Goal: Task Accomplishment & Management: Complete application form

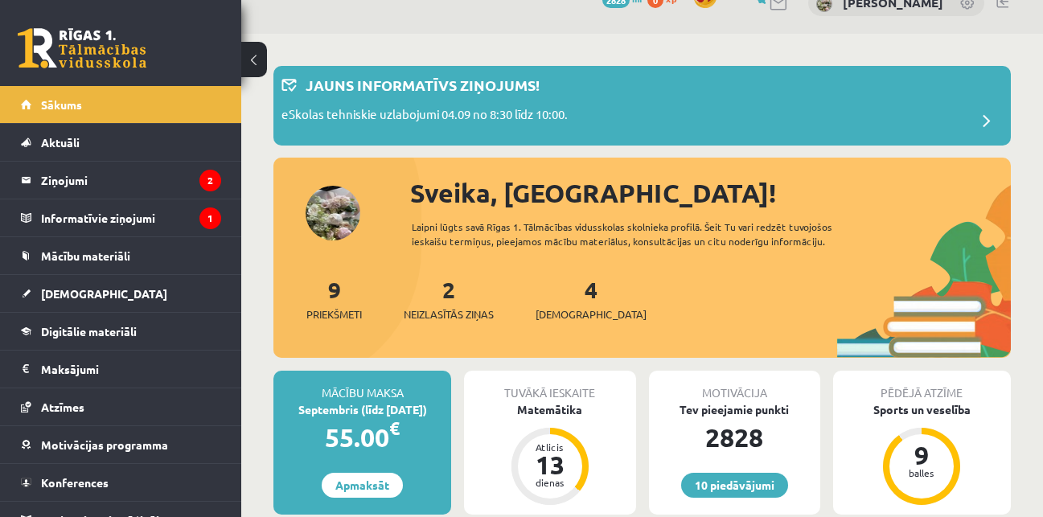
scroll to position [43, 0]
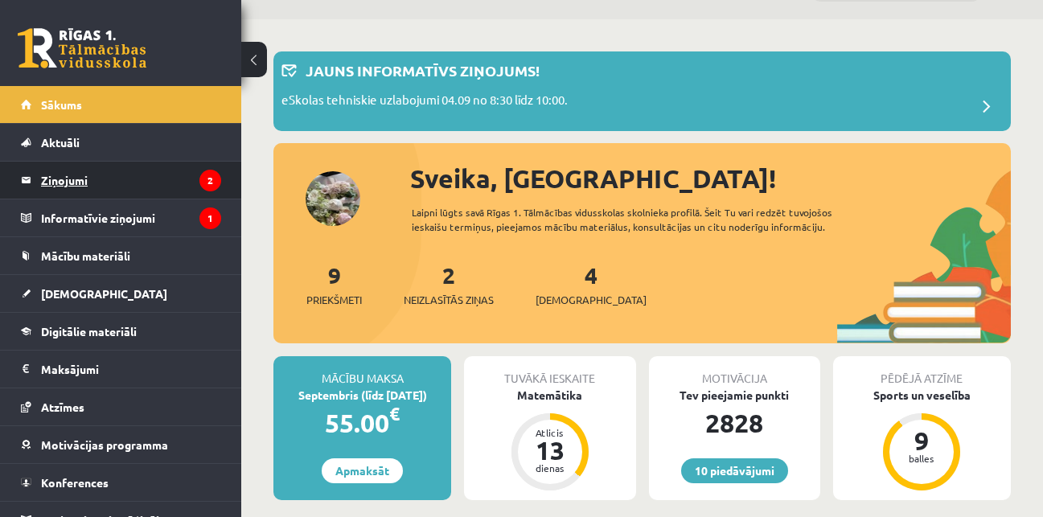
click at [133, 186] on legend "Ziņojumi 2" at bounding box center [131, 180] width 180 height 37
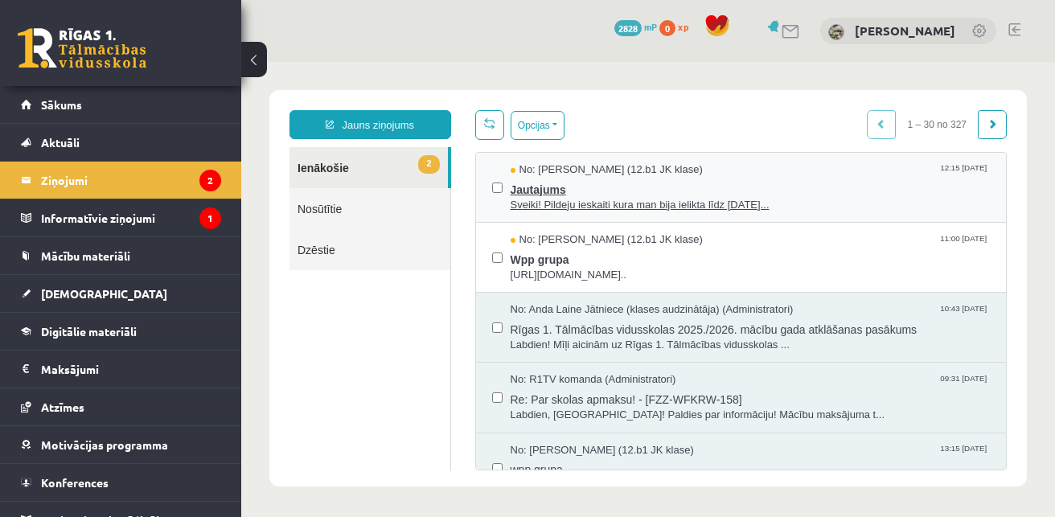
click at [633, 191] on span "Jautajums" at bounding box center [750, 188] width 480 height 20
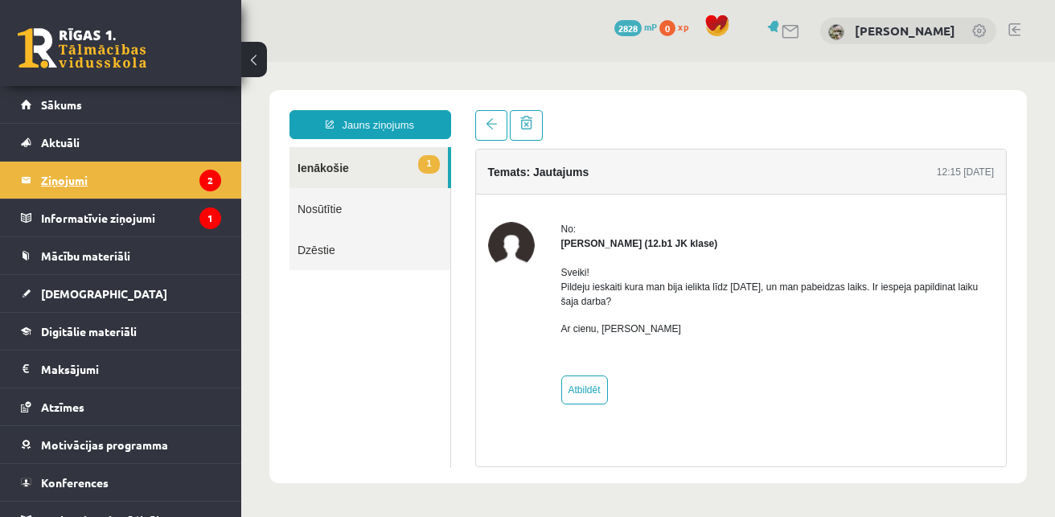
click at [133, 184] on legend "Ziņojumi 2" at bounding box center [131, 180] width 180 height 37
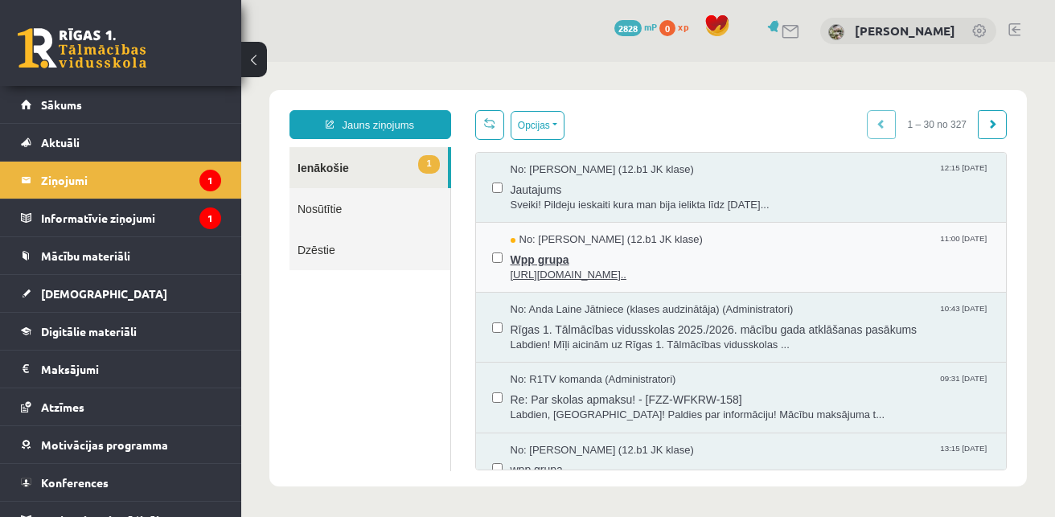
click at [579, 252] on span "Wpp grupa" at bounding box center [750, 258] width 480 height 20
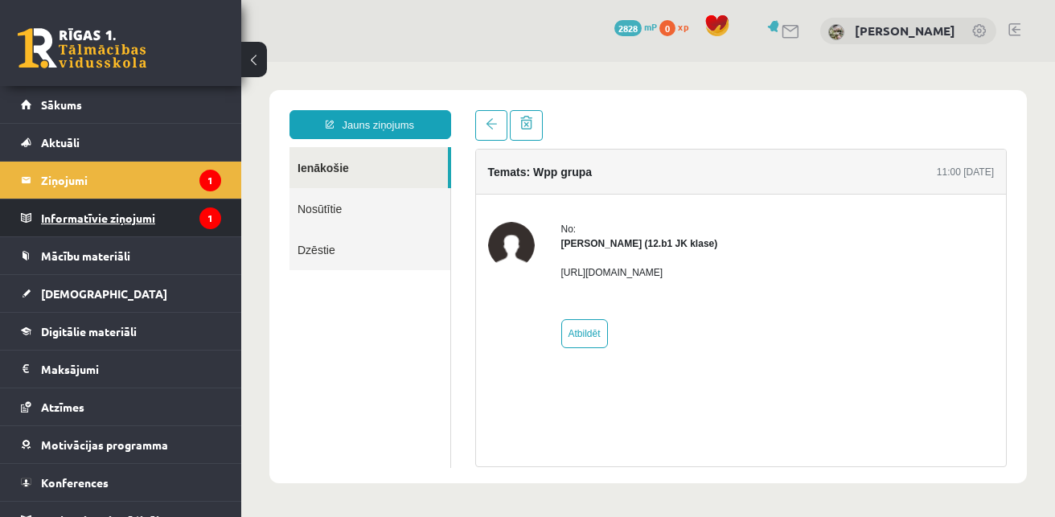
click at [131, 217] on legend "Informatīvie ziņojumi 1" at bounding box center [131, 217] width 180 height 37
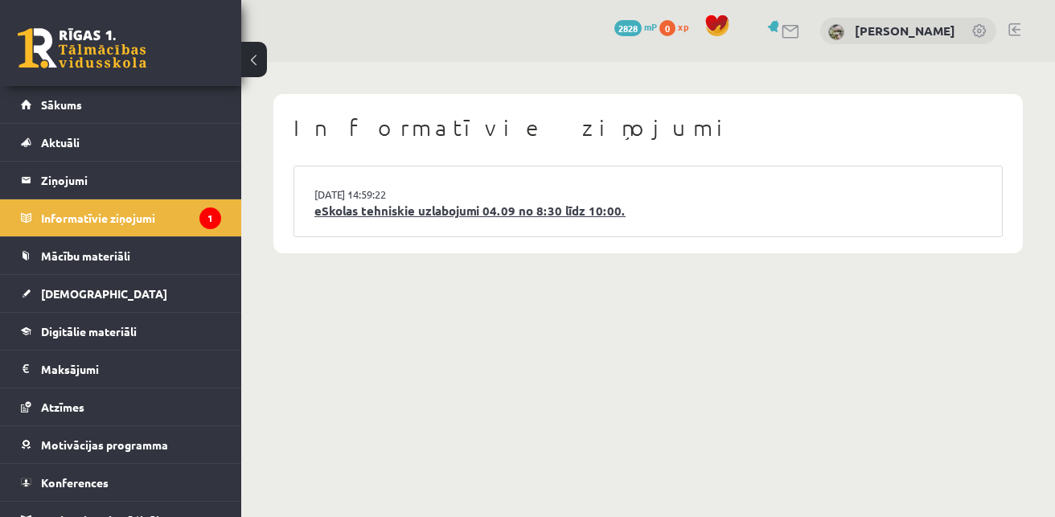
click at [422, 203] on link "eSkolas tehniskie uzlabojumi 04.09 no 8:30 līdz 10:00." at bounding box center [647, 211] width 667 height 18
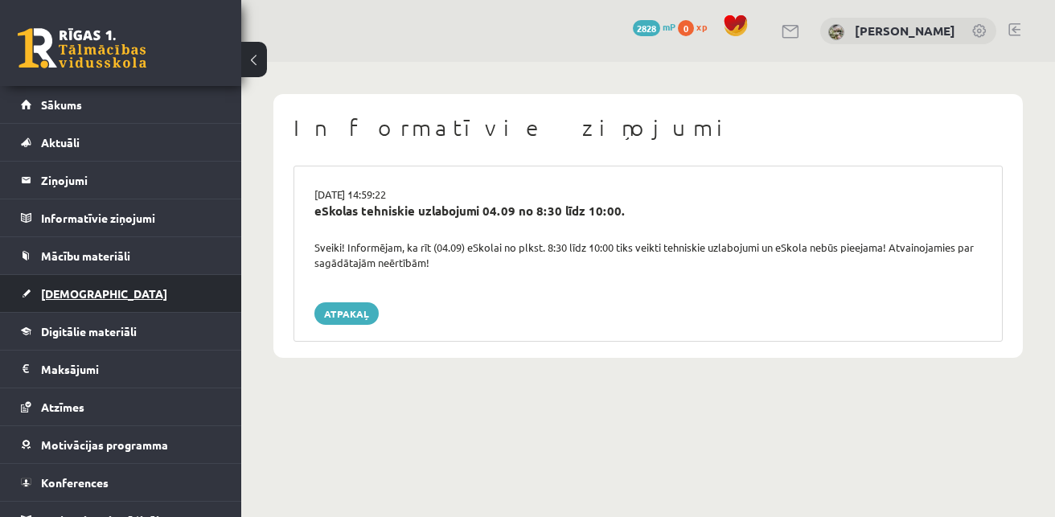
click at [96, 289] on link "[DEMOGRAPHIC_DATA]" at bounding box center [121, 293] width 200 height 37
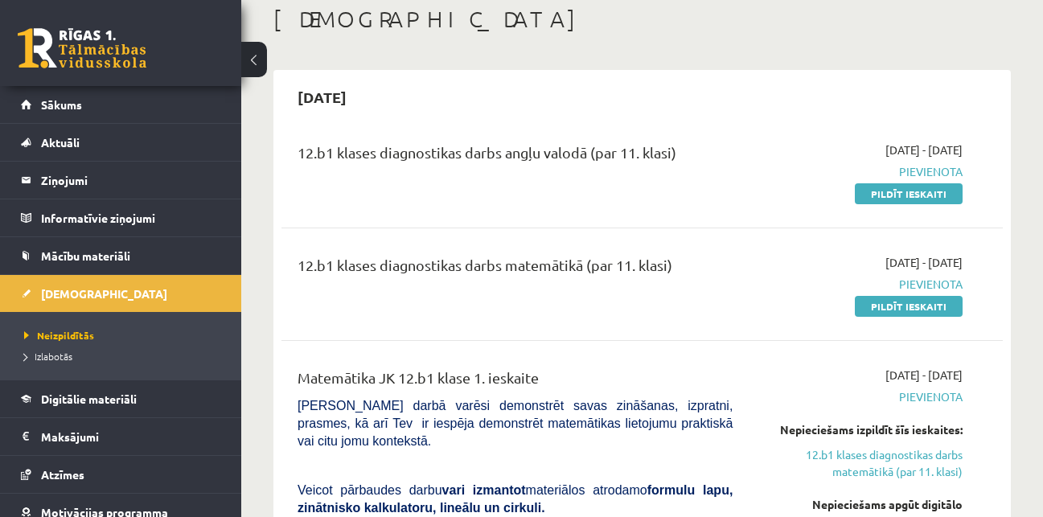
scroll to position [71, 0]
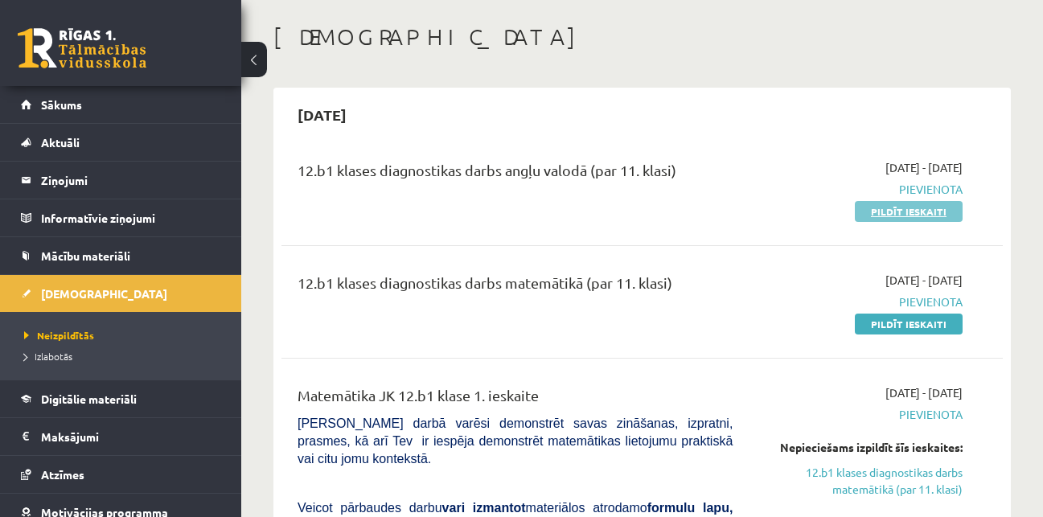
click at [906, 214] on link "Pildīt ieskaiti" at bounding box center [908, 211] width 108 height 21
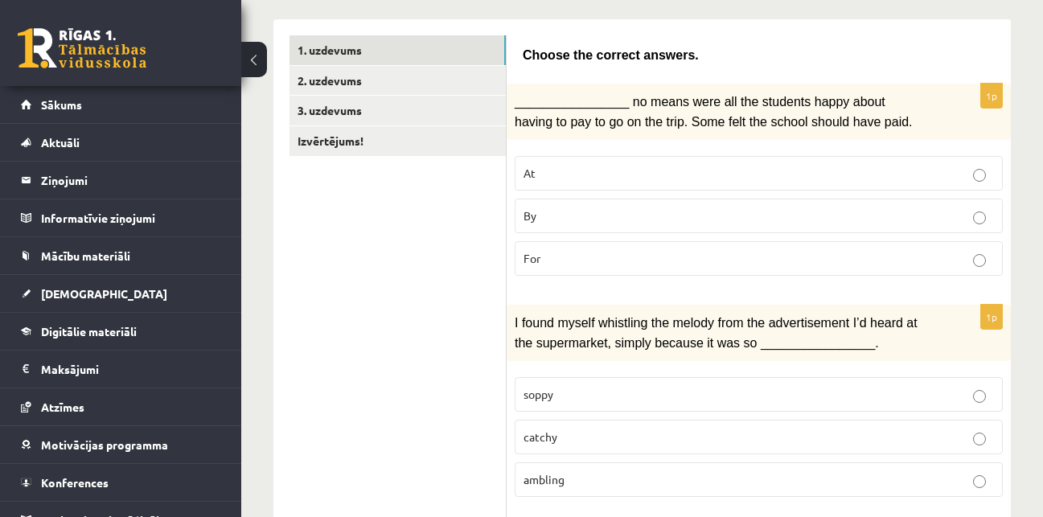
scroll to position [263, 0]
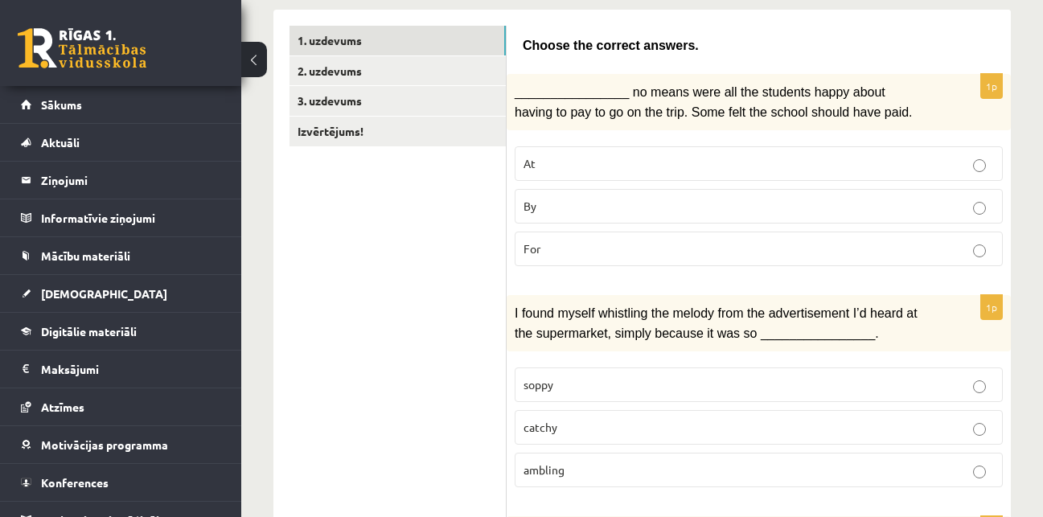
click at [756, 207] on p "By" at bounding box center [758, 206] width 470 height 17
click at [654, 419] on p "catchy" at bounding box center [758, 427] width 470 height 17
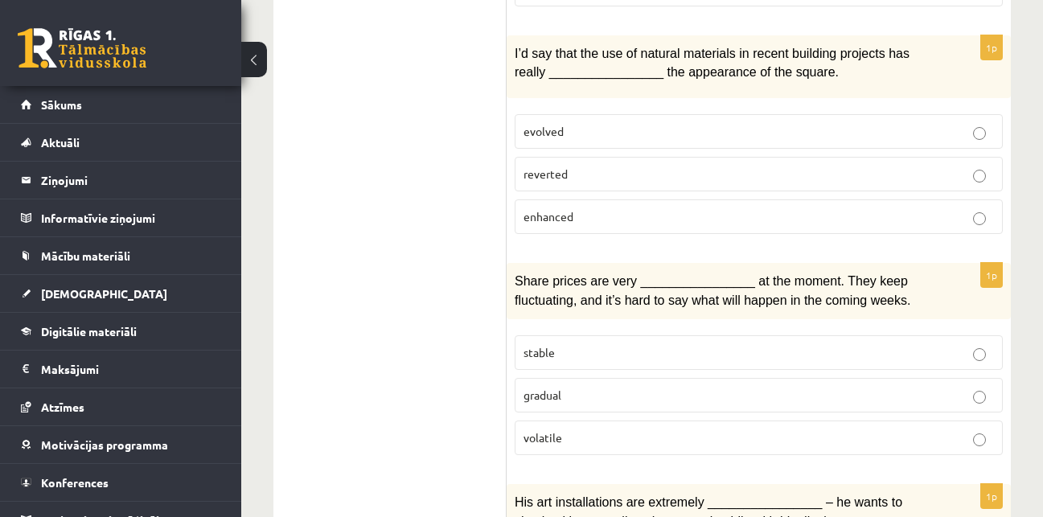
scroll to position [748, 0]
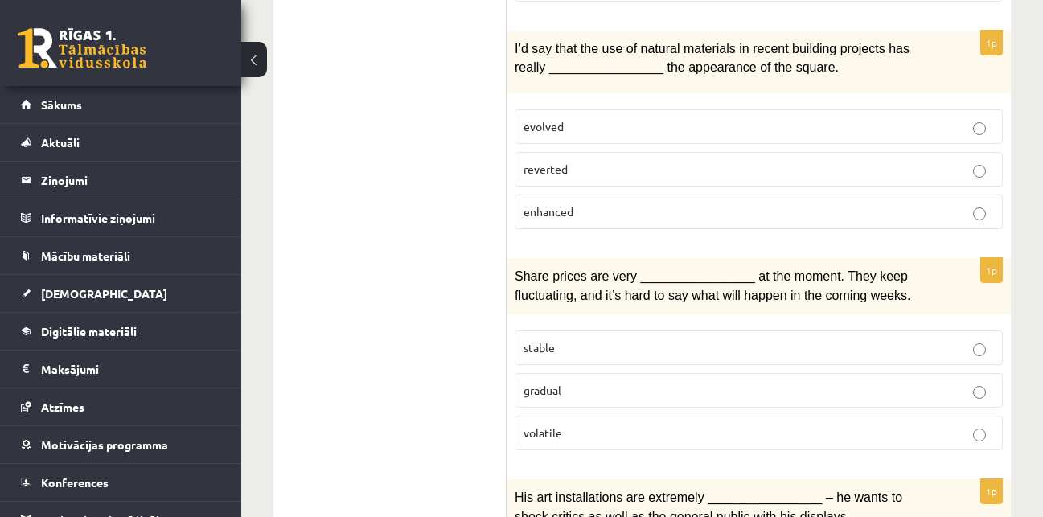
click at [780, 206] on p "enhanced" at bounding box center [758, 211] width 470 height 17
click at [656, 424] on p "volatile" at bounding box center [758, 432] width 470 height 17
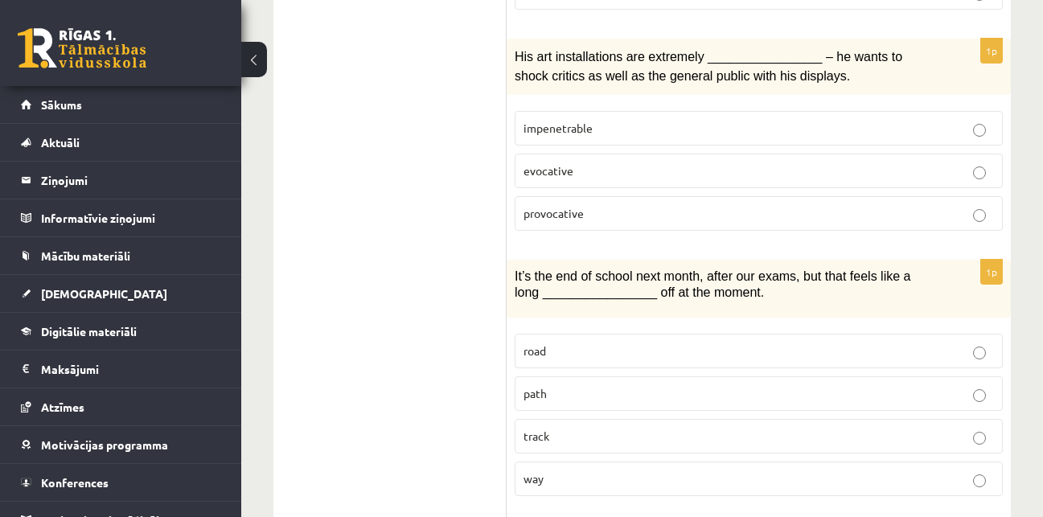
scroll to position [1194, 0]
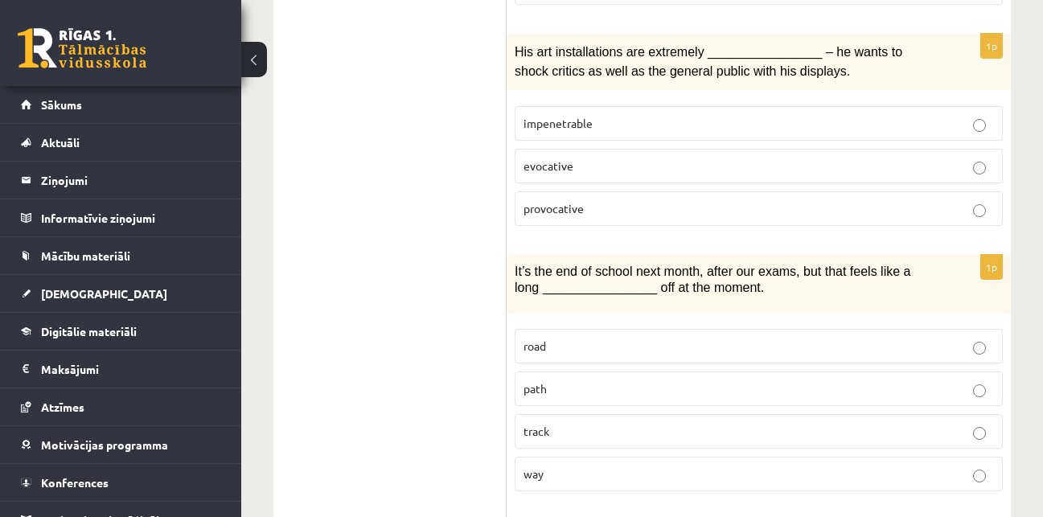
click at [664, 200] on p "provocative" at bounding box center [758, 208] width 470 height 17
click at [618, 465] on p "way" at bounding box center [758, 473] width 470 height 17
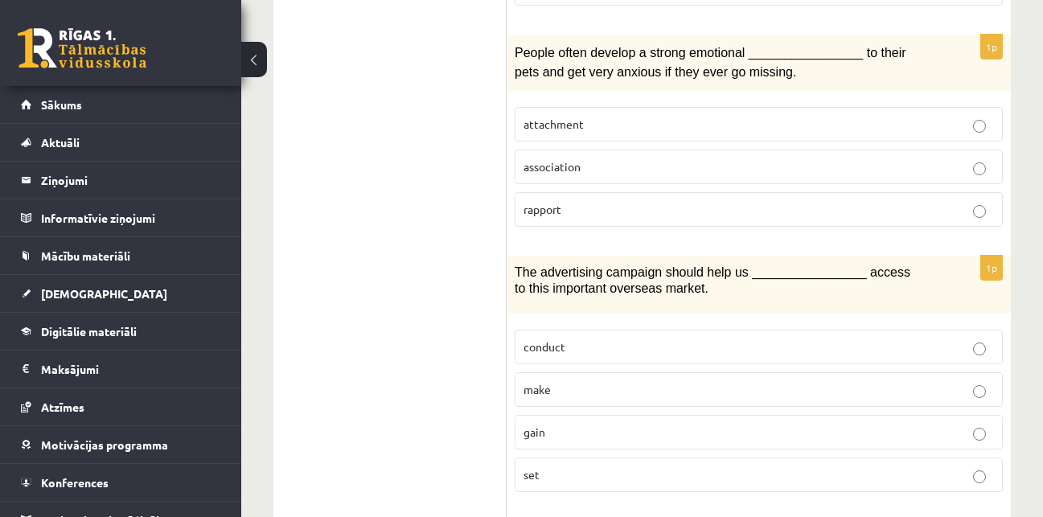
scroll to position [1685, 0]
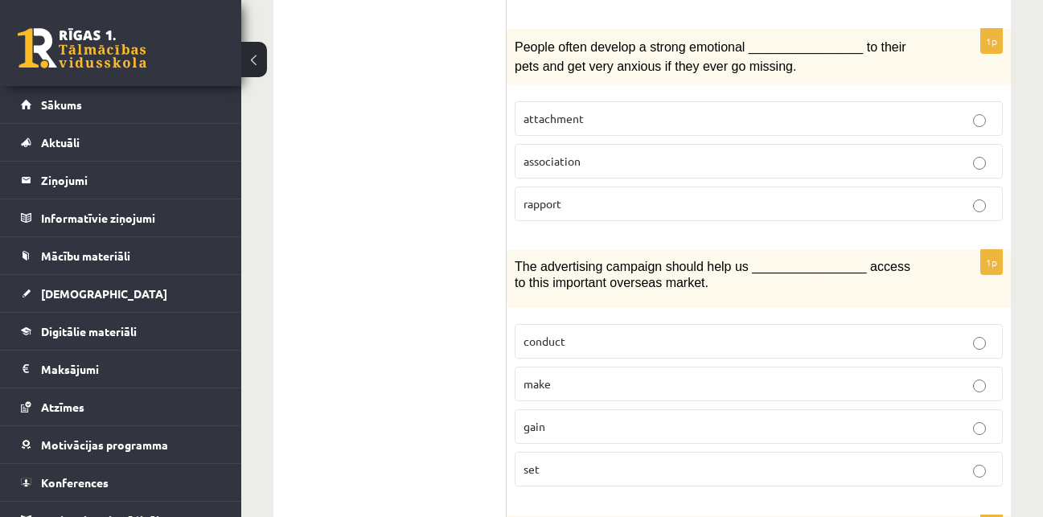
click at [798, 110] on p "attachment" at bounding box center [758, 118] width 470 height 17
click at [645, 425] on p "gain" at bounding box center [758, 426] width 470 height 17
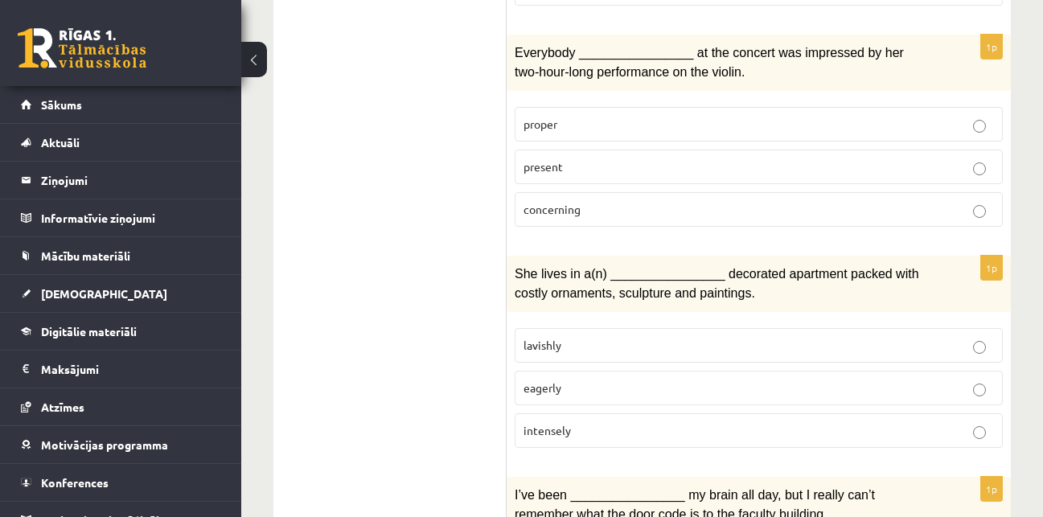
scroll to position [2170, 0]
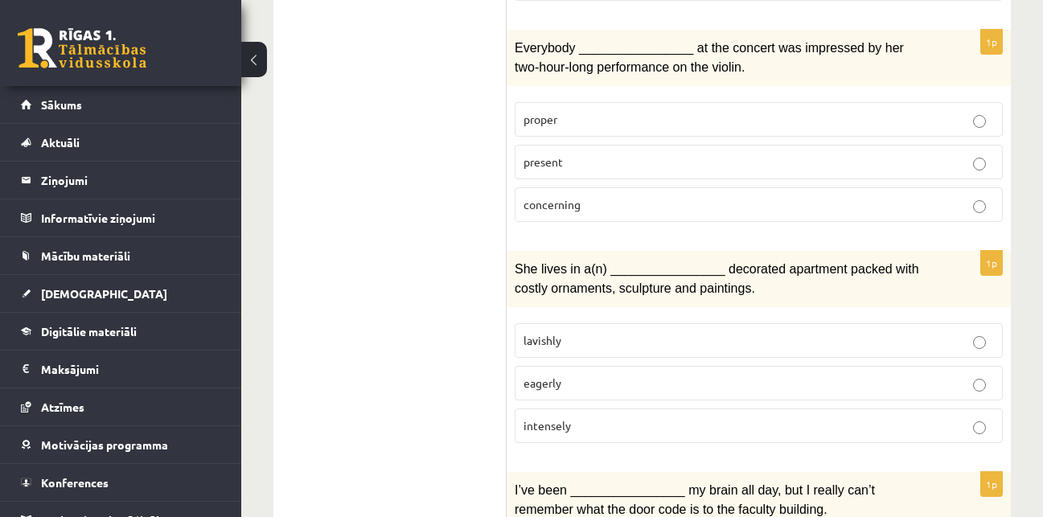
click at [700, 145] on label "present" at bounding box center [758, 162] width 488 height 35
click at [722, 332] on p "lavishly" at bounding box center [758, 340] width 470 height 17
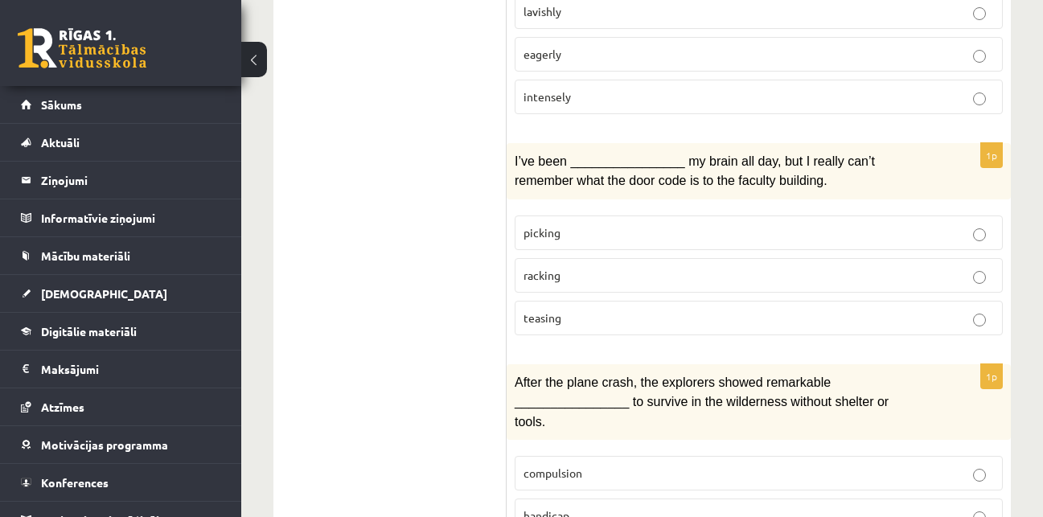
scroll to position [2585, 0]
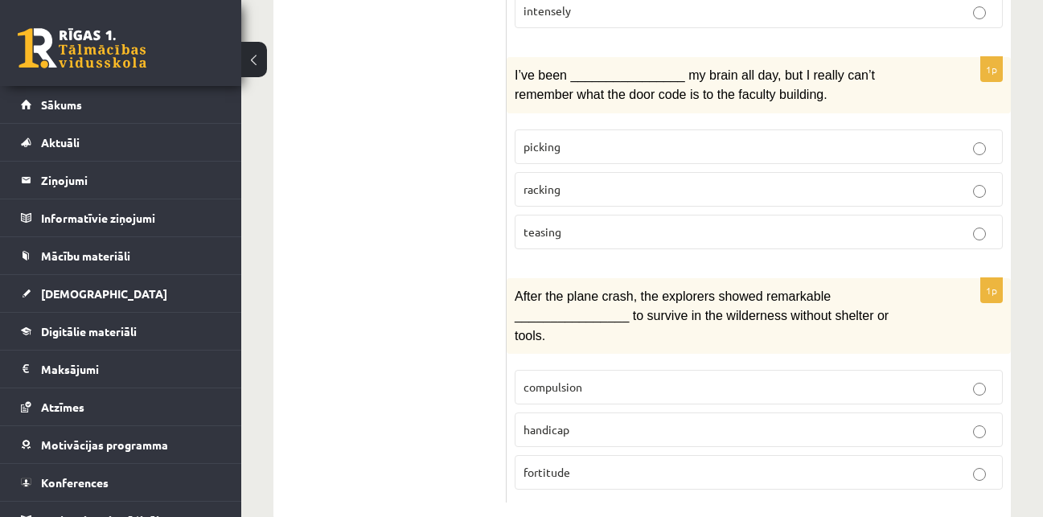
click at [715, 172] on label "racking" at bounding box center [758, 189] width 488 height 35
click at [654, 464] on p "fortitude" at bounding box center [758, 472] width 470 height 17
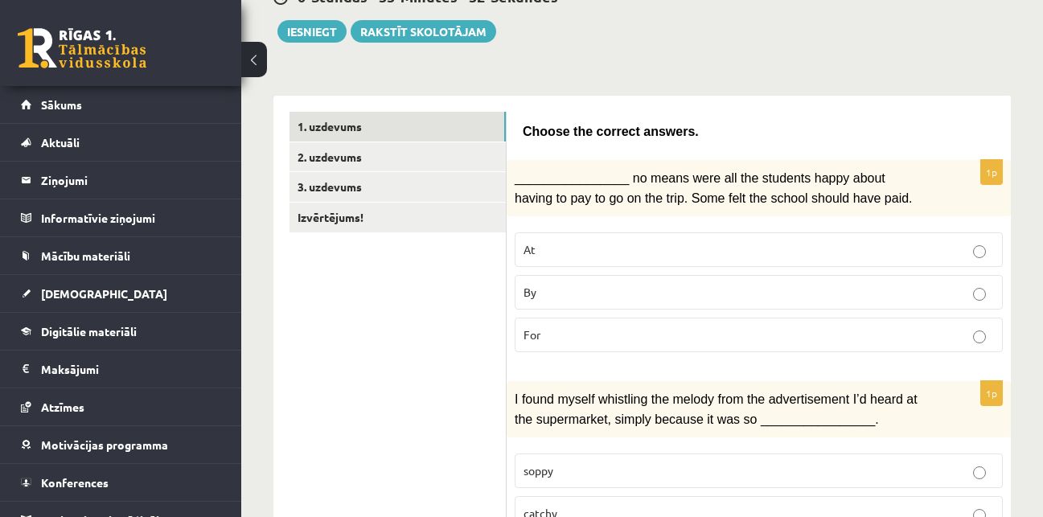
scroll to position [152, 0]
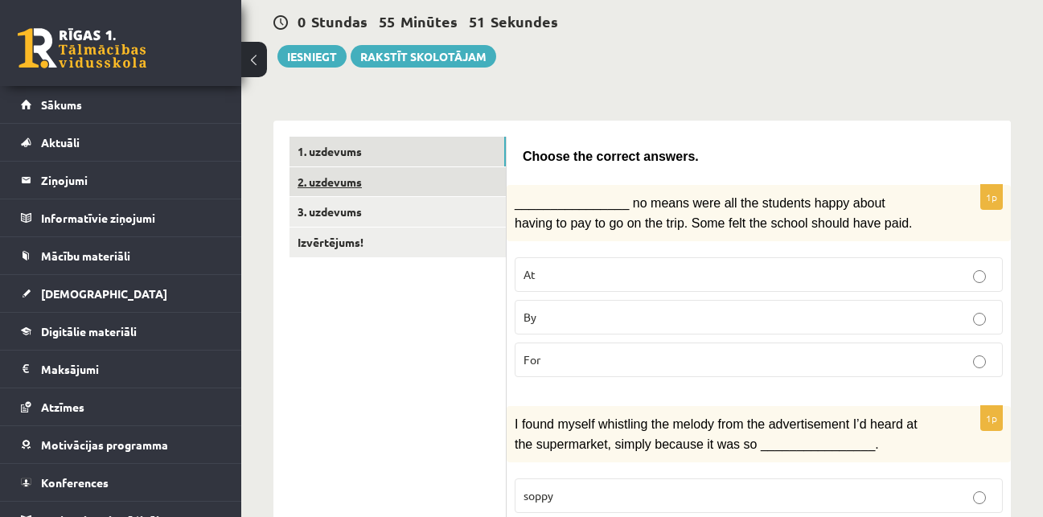
click at [357, 186] on link "2. uzdevums" at bounding box center [397, 182] width 216 height 30
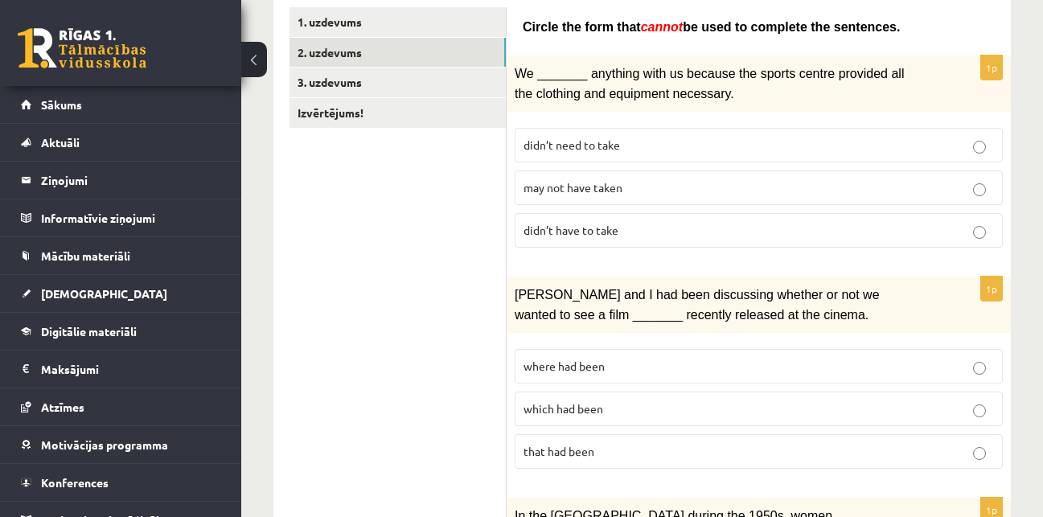
scroll to position [285, 0]
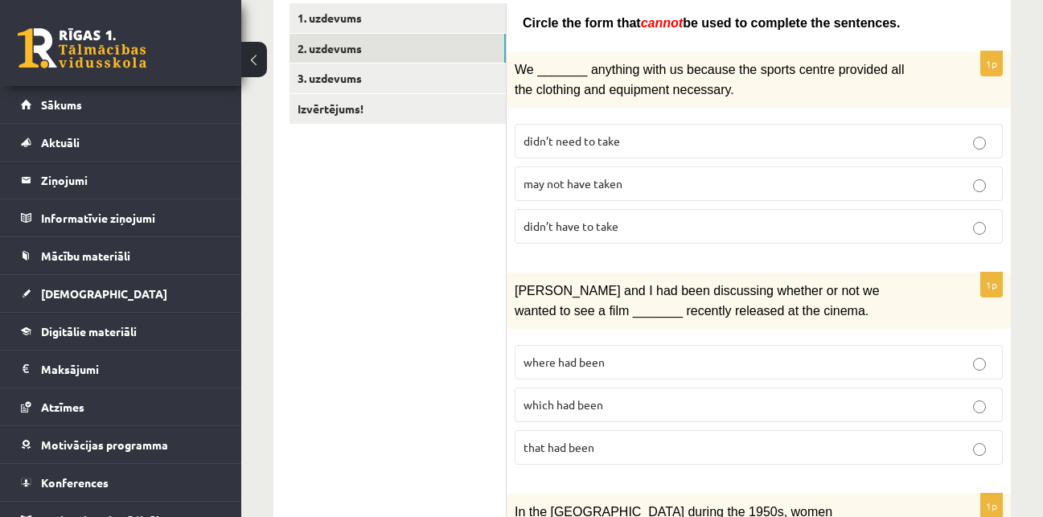
click at [699, 175] on p "may not have taken" at bounding box center [758, 183] width 470 height 17
click at [617, 367] on p "where had been" at bounding box center [758, 362] width 470 height 17
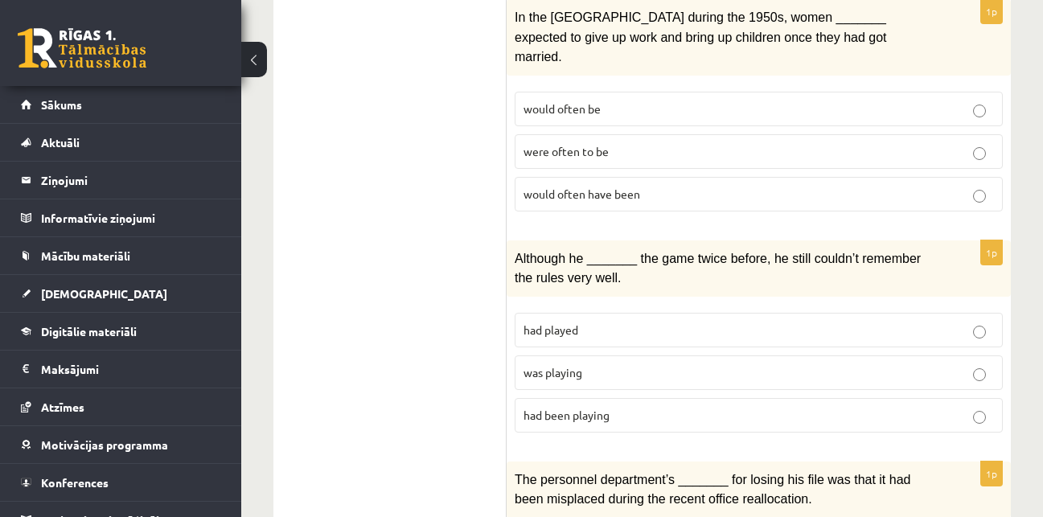
scroll to position [776, 0]
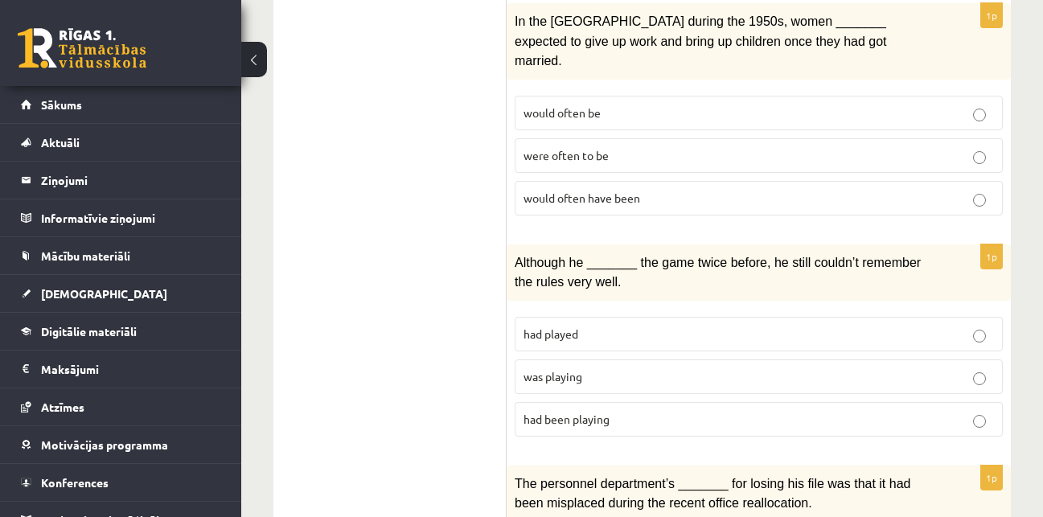
click at [672, 190] on p "would often have been" at bounding box center [758, 198] width 470 height 17
click at [602, 368] on p "was playing" at bounding box center [758, 376] width 470 height 17
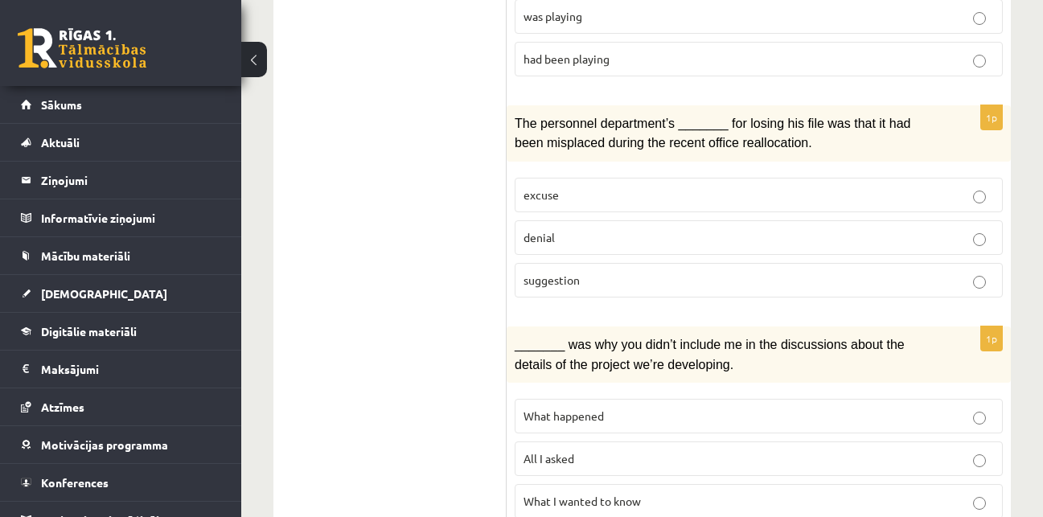
scroll to position [1140, 0]
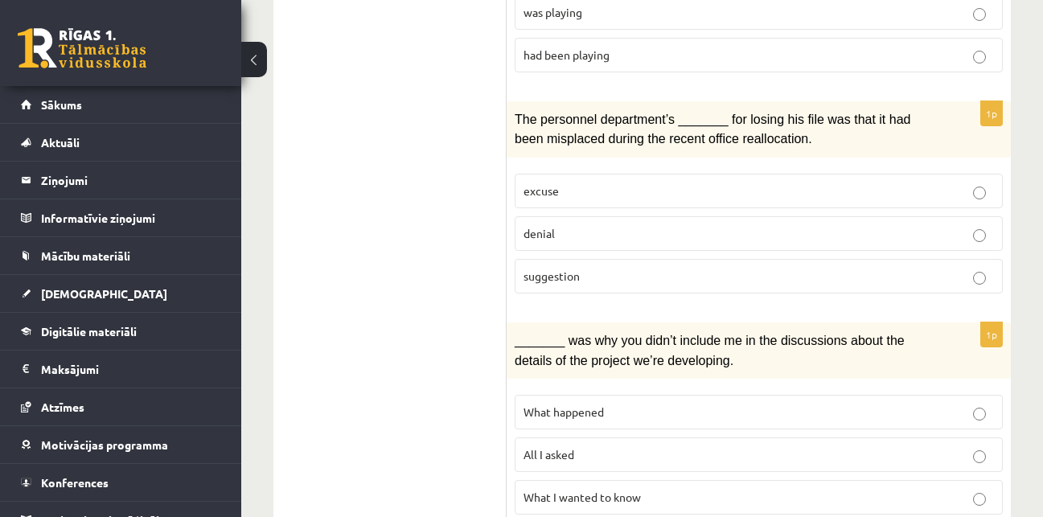
click at [830, 268] on p "suggestion" at bounding box center [758, 276] width 470 height 17
click at [711, 404] on p "What happened" at bounding box center [758, 412] width 470 height 17
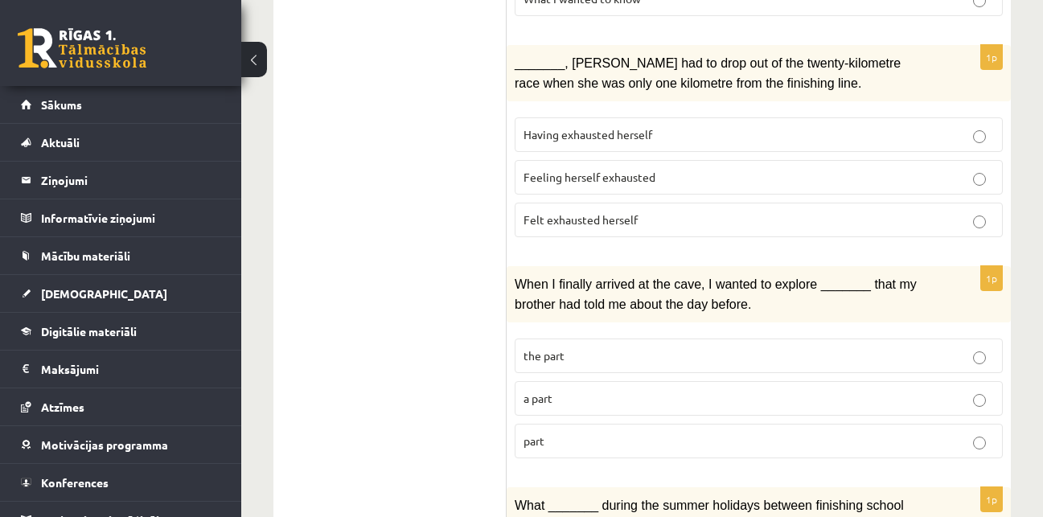
scroll to position [1642, 0]
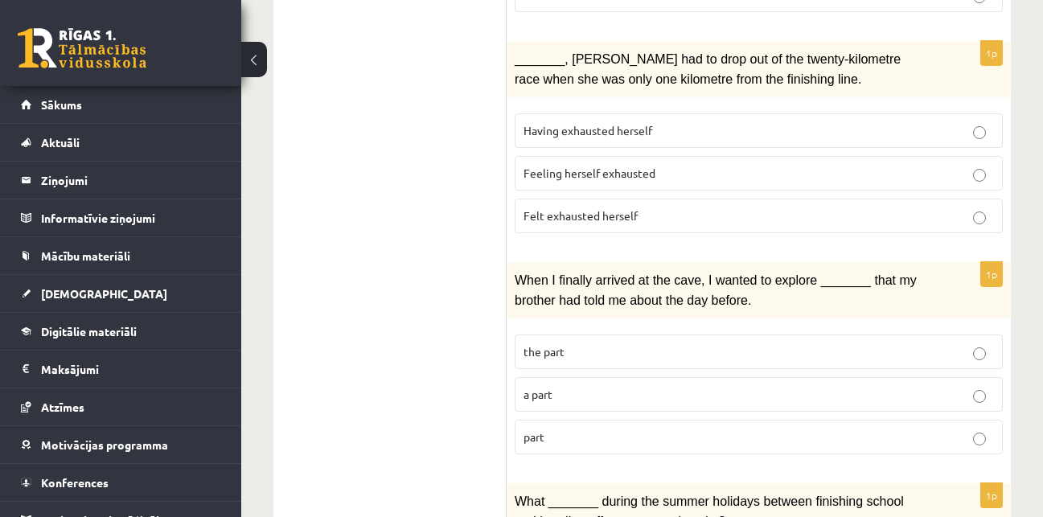
click at [686, 207] on p "Felt exhausted herself" at bounding box center [758, 215] width 470 height 17
click at [643, 377] on label "a part" at bounding box center [758, 394] width 488 height 35
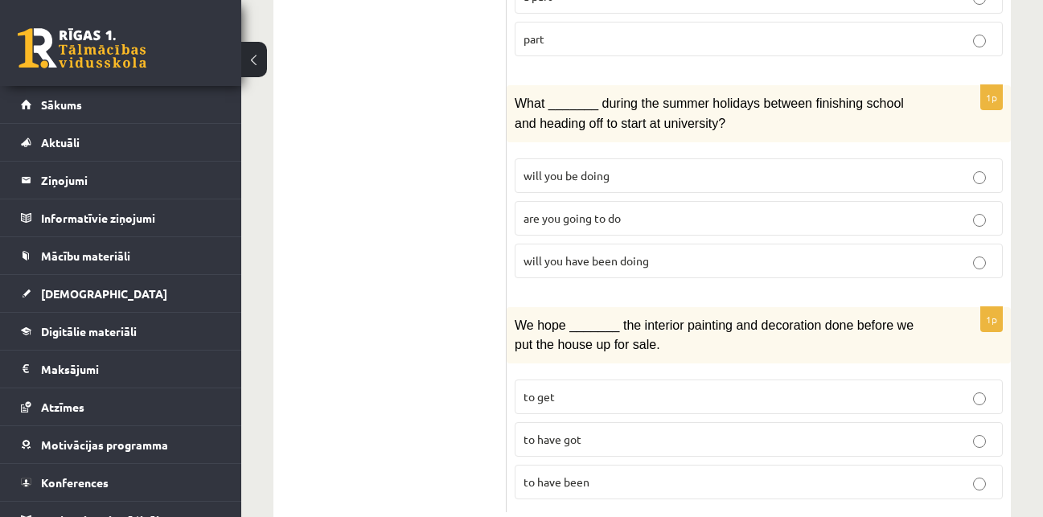
scroll to position [2047, 0]
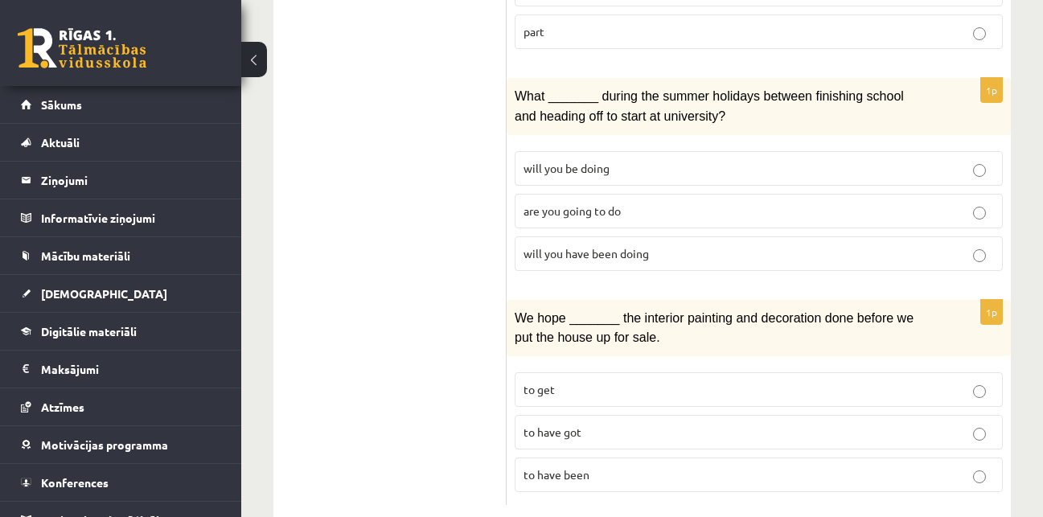
click at [759, 245] on p "will you have been doing" at bounding box center [758, 253] width 470 height 17
click at [637, 466] on p "to have been" at bounding box center [758, 474] width 470 height 17
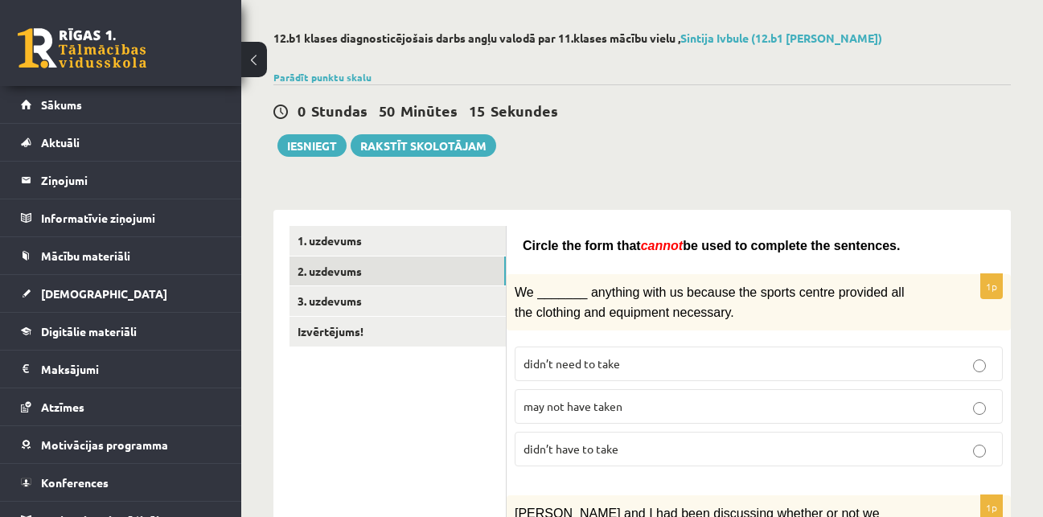
scroll to position [51, 0]
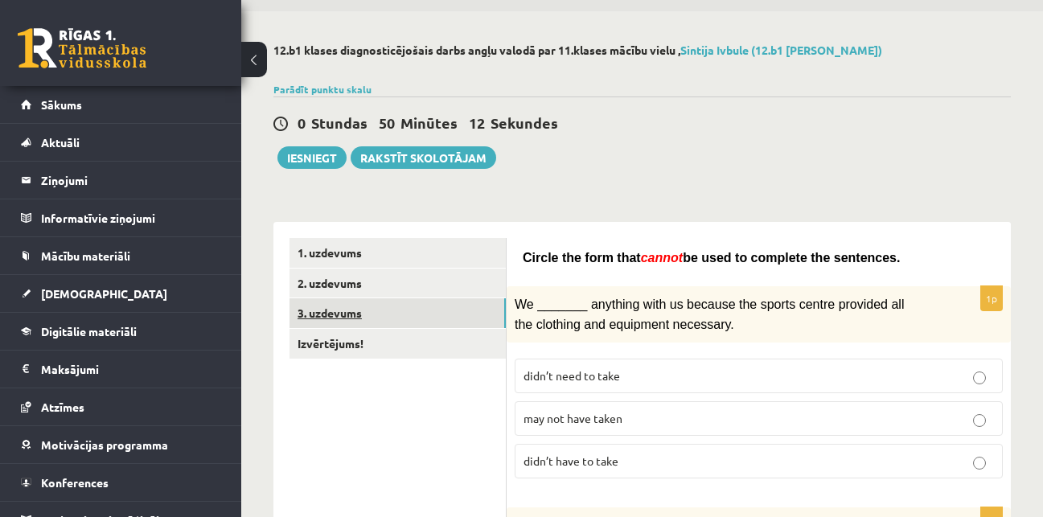
click at [432, 311] on link "3. uzdevums" at bounding box center [397, 313] width 216 height 30
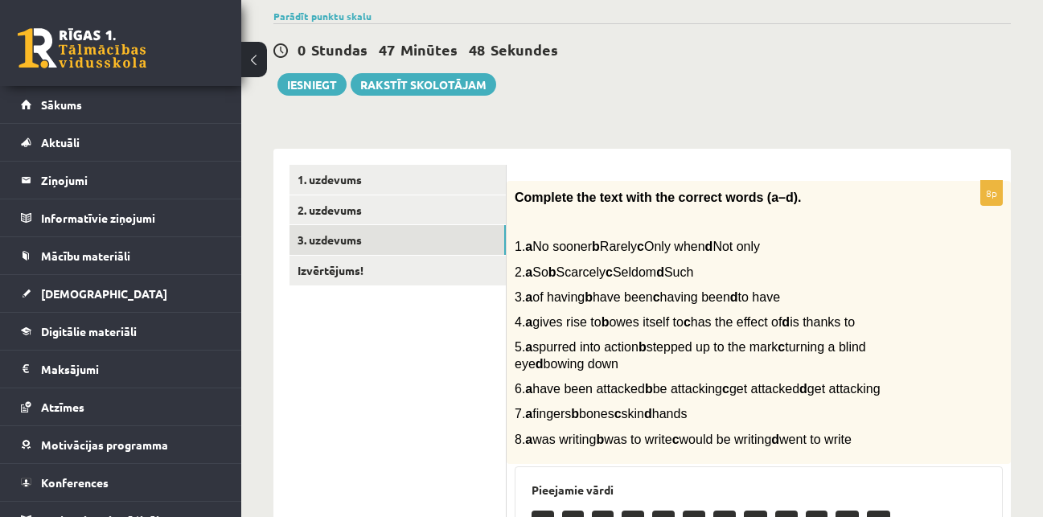
scroll to position [120, 0]
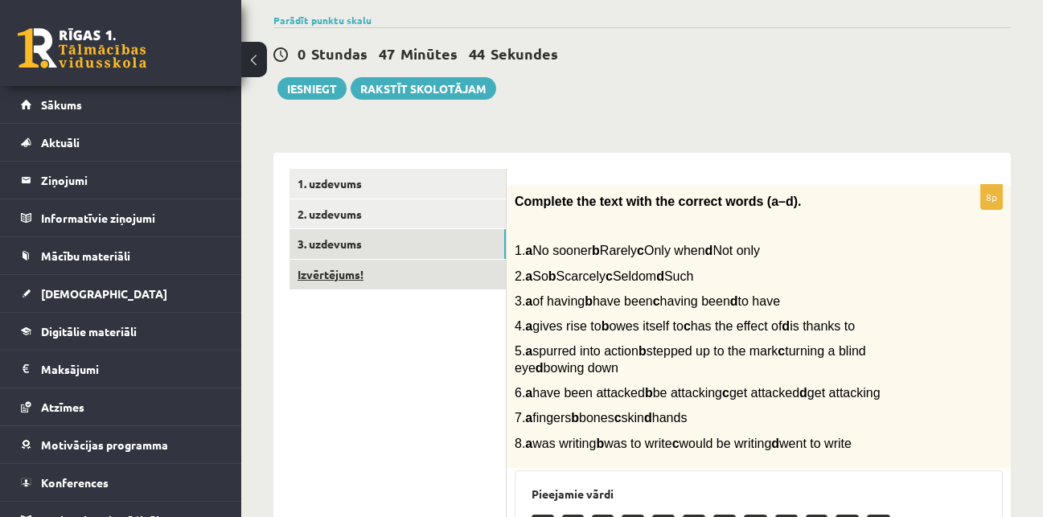
click at [457, 277] on link "Izvērtējums!" at bounding box center [397, 275] width 216 height 30
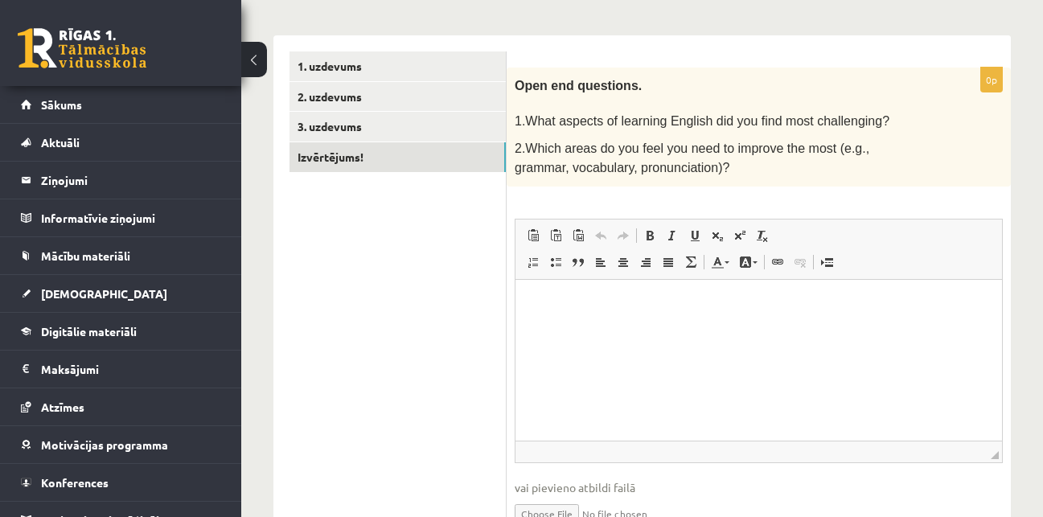
scroll to position [247, 0]
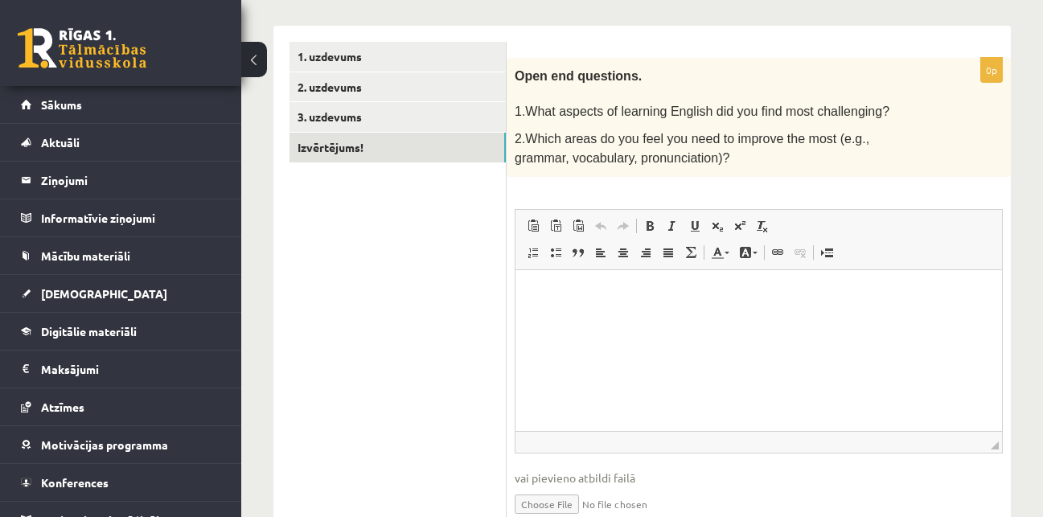
click at [579, 318] on html at bounding box center [758, 293] width 486 height 49
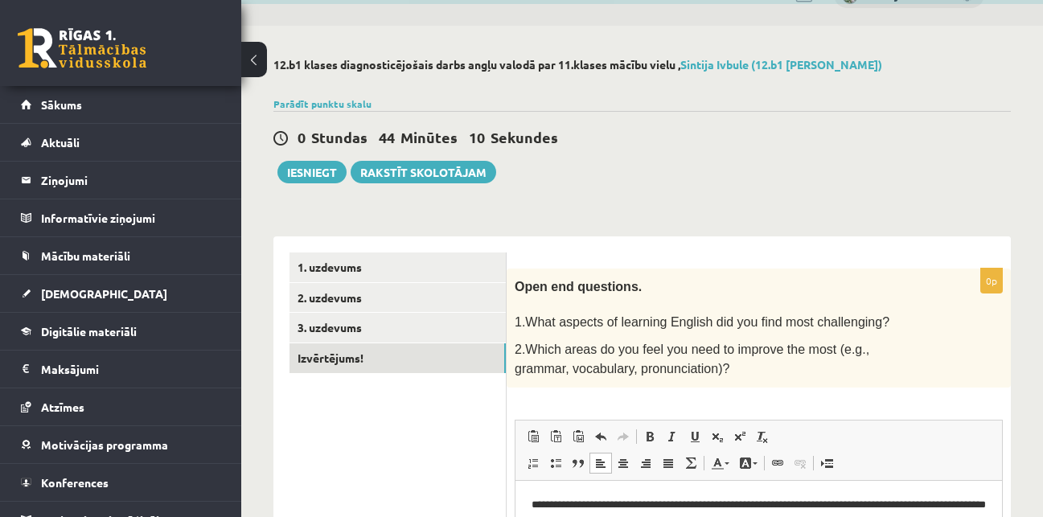
scroll to position [34, 0]
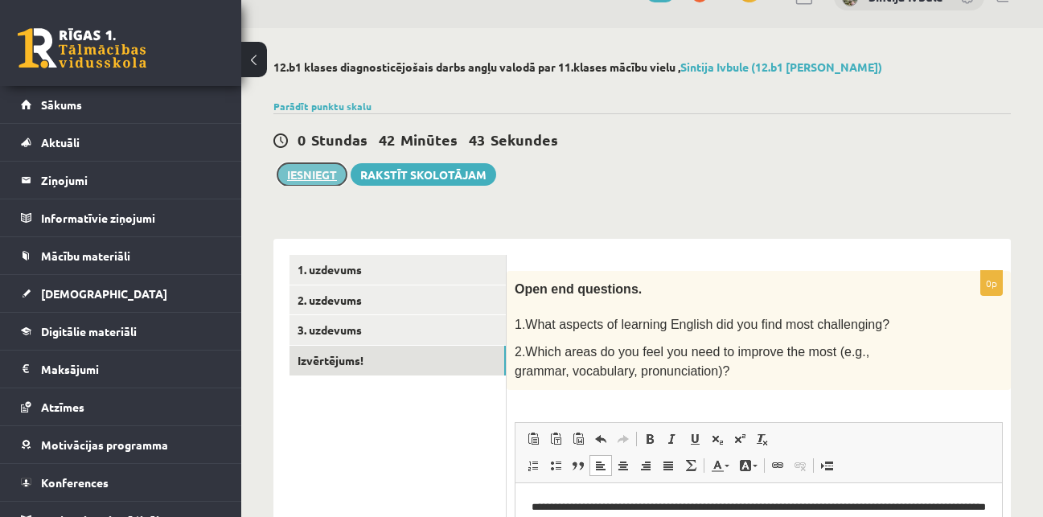
click at [300, 183] on button "Iesniegt" at bounding box center [311, 174] width 69 height 23
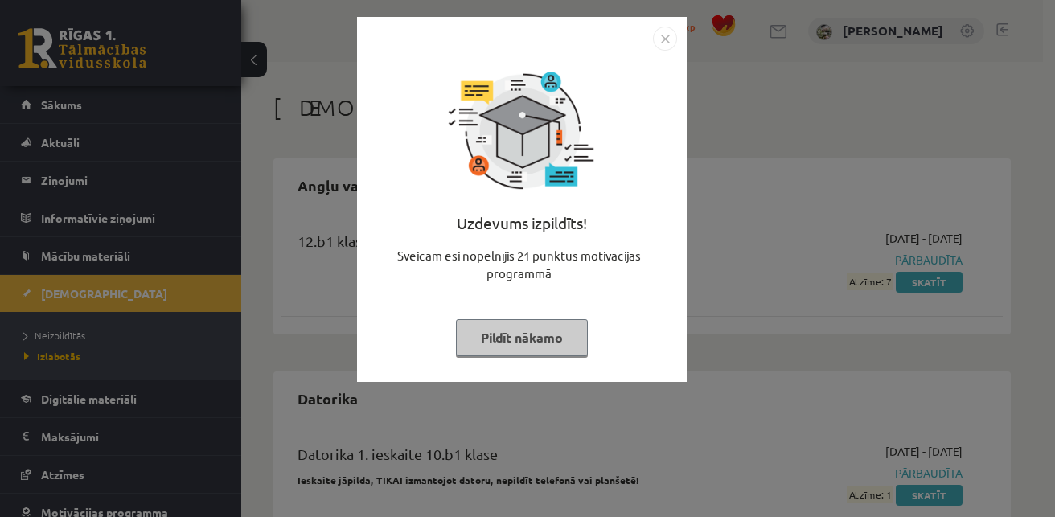
click at [665, 34] on img "Close" at bounding box center [665, 39] width 24 height 24
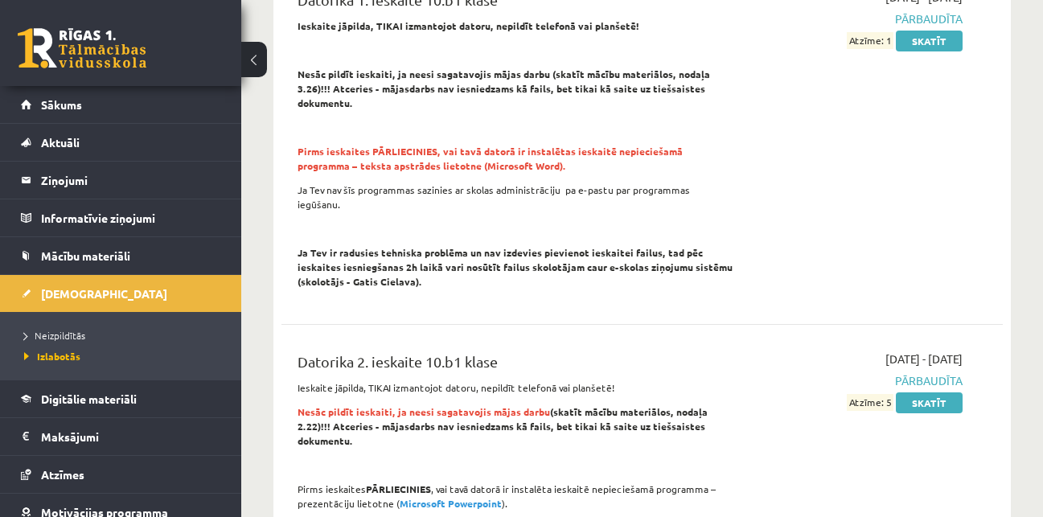
scroll to position [486, 0]
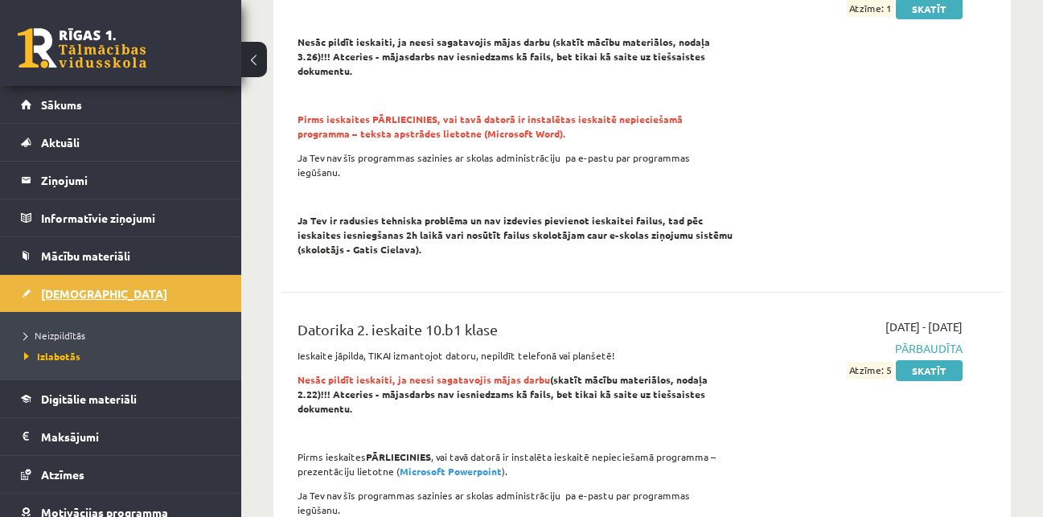
click at [182, 283] on link "[DEMOGRAPHIC_DATA]" at bounding box center [121, 293] width 200 height 37
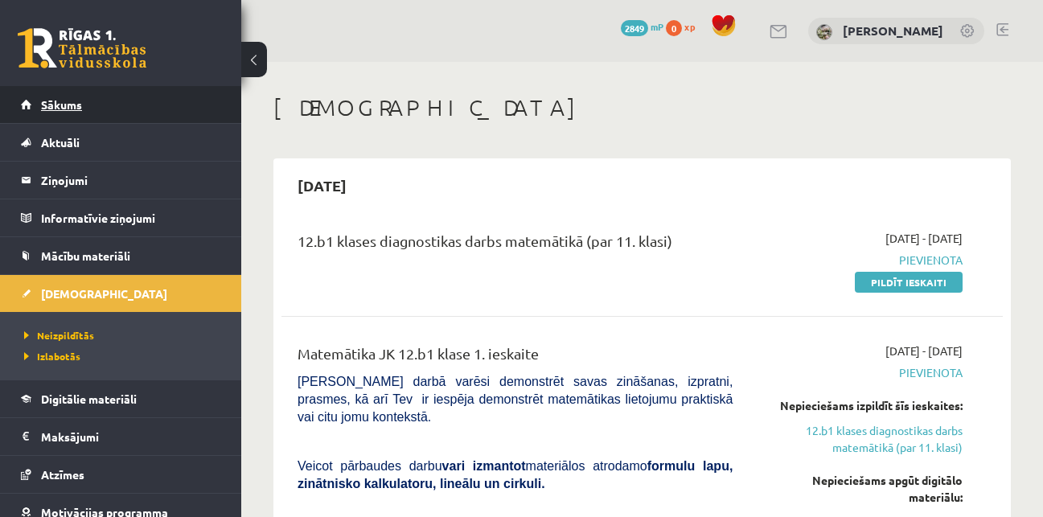
click at [118, 103] on link "Sākums" at bounding box center [121, 104] width 200 height 37
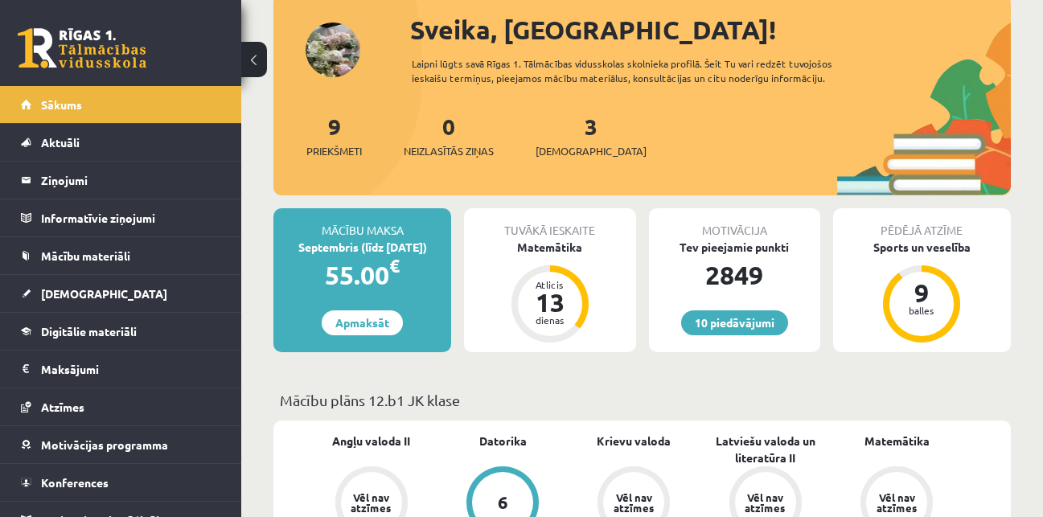
scroll to position [59, 0]
